Goal: Transaction & Acquisition: Obtain resource

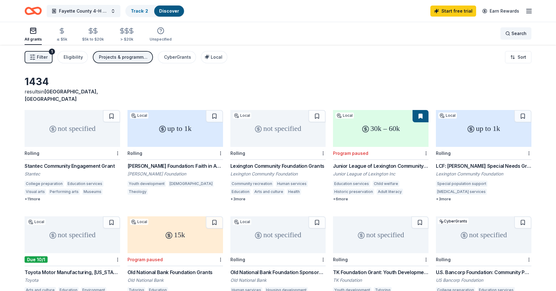
click at [516, 34] on span "Search" at bounding box center [519, 33] width 15 height 7
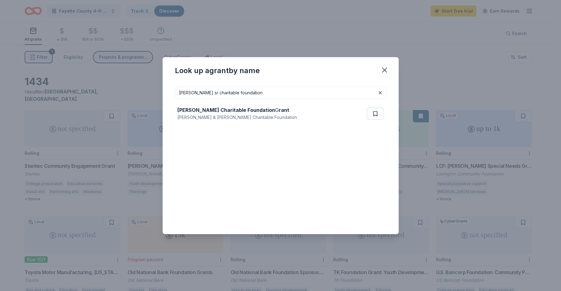
drag, startPoint x: 255, startPoint y: 92, endPoint x: 177, endPoint y: 95, distance: 78.4
click at [177, 95] on input "[PERSON_NAME] sr charitable foundation" at bounding box center [281, 93] width 212 height 12
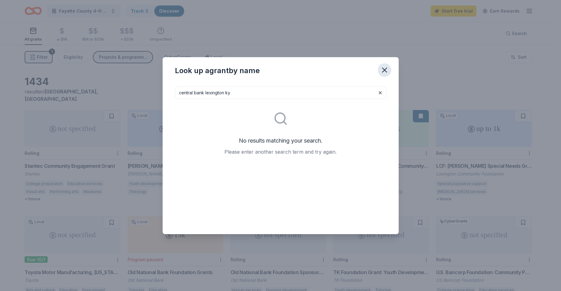
type input "central bank lexington ky"
click at [387, 71] on icon "button" at bounding box center [384, 70] width 9 height 9
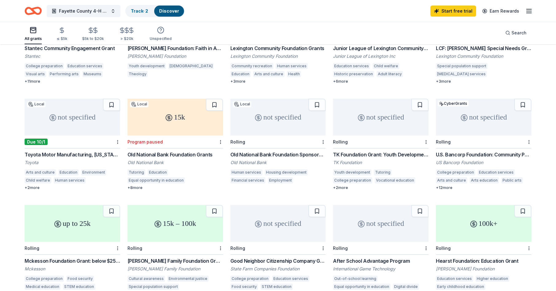
scroll to position [92, 0]
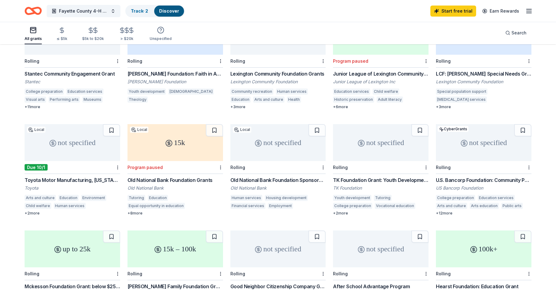
click at [285, 176] on div "Old National Bank Foundation Sponsorships" at bounding box center [279, 179] width 96 height 7
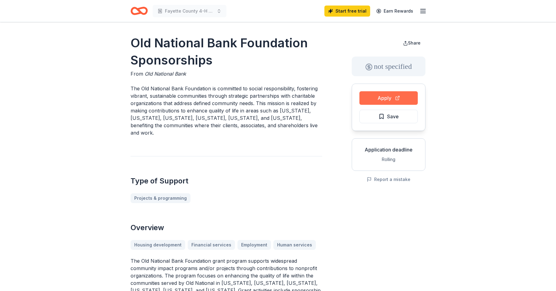
click at [385, 101] on button "Apply" at bounding box center [389, 98] width 58 height 14
